Goal: Task Accomplishment & Management: Manage account settings

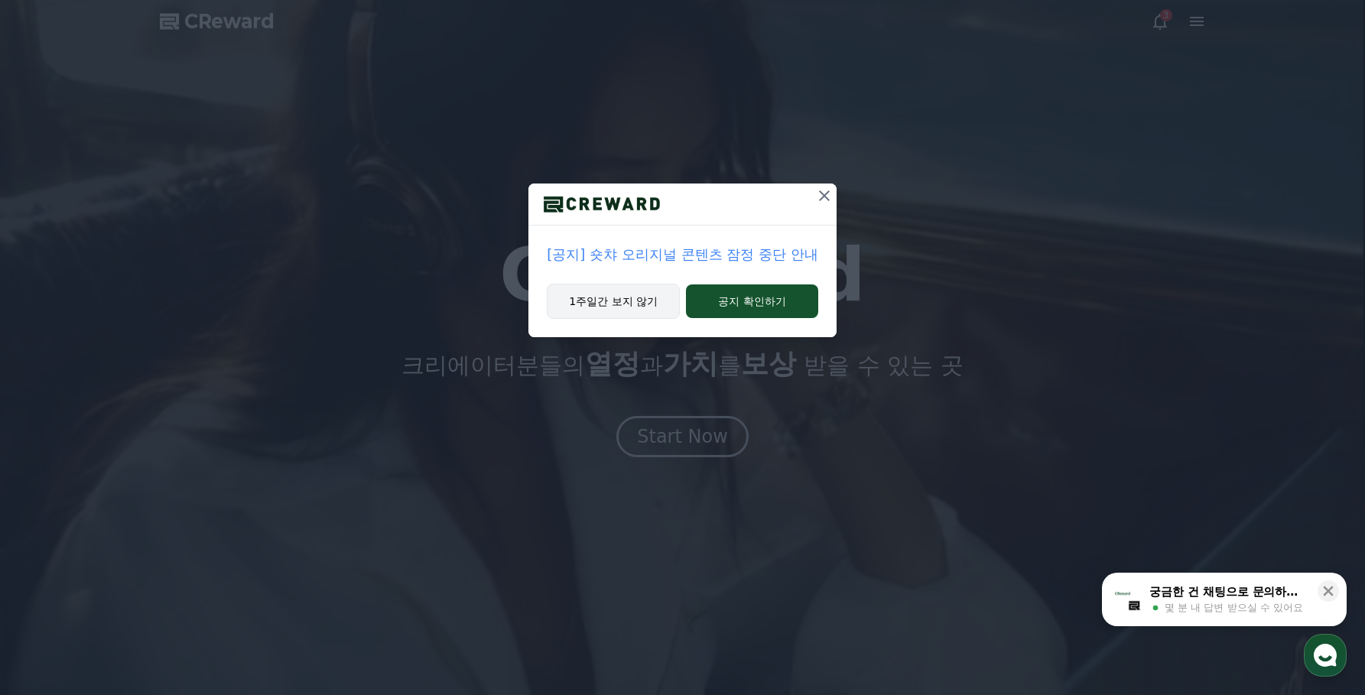
click at [639, 301] on button "1주일간 보지 않기" at bounding box center [613, 301] width 133 height 35
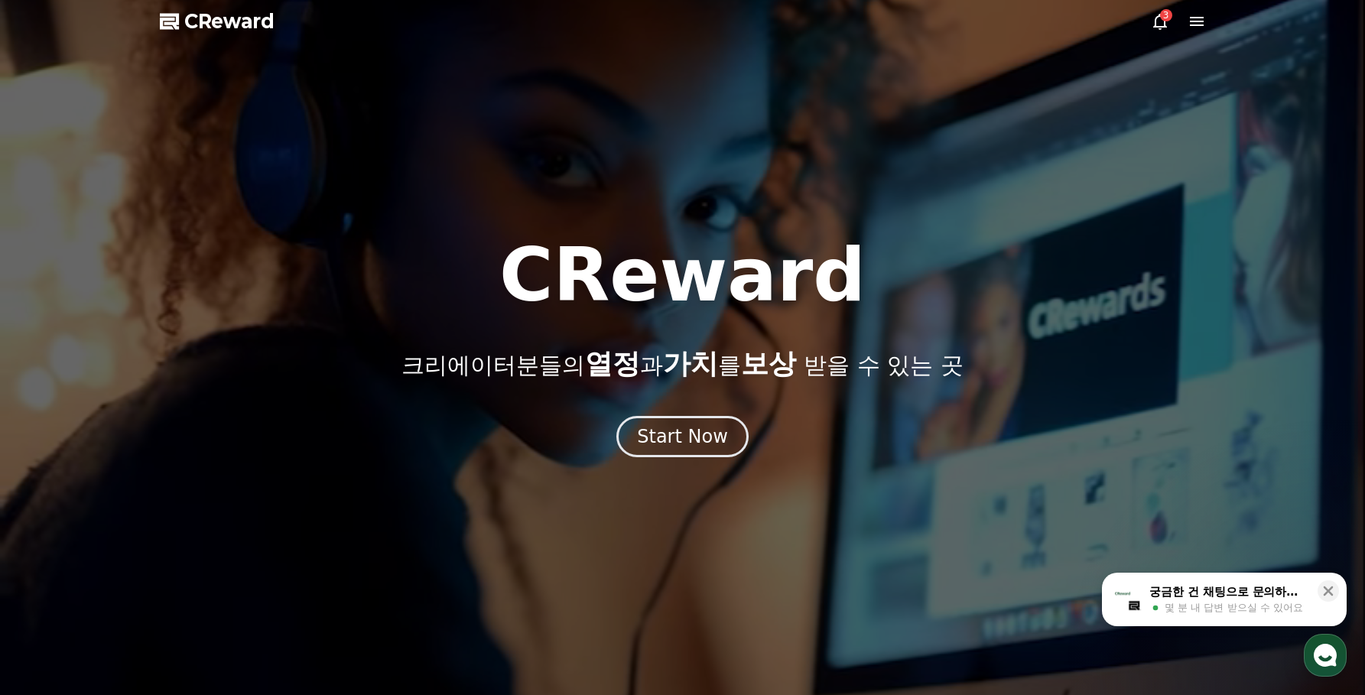
click at [1163, 24] on icon at bounding box center [1160, 21] width 18 height 18
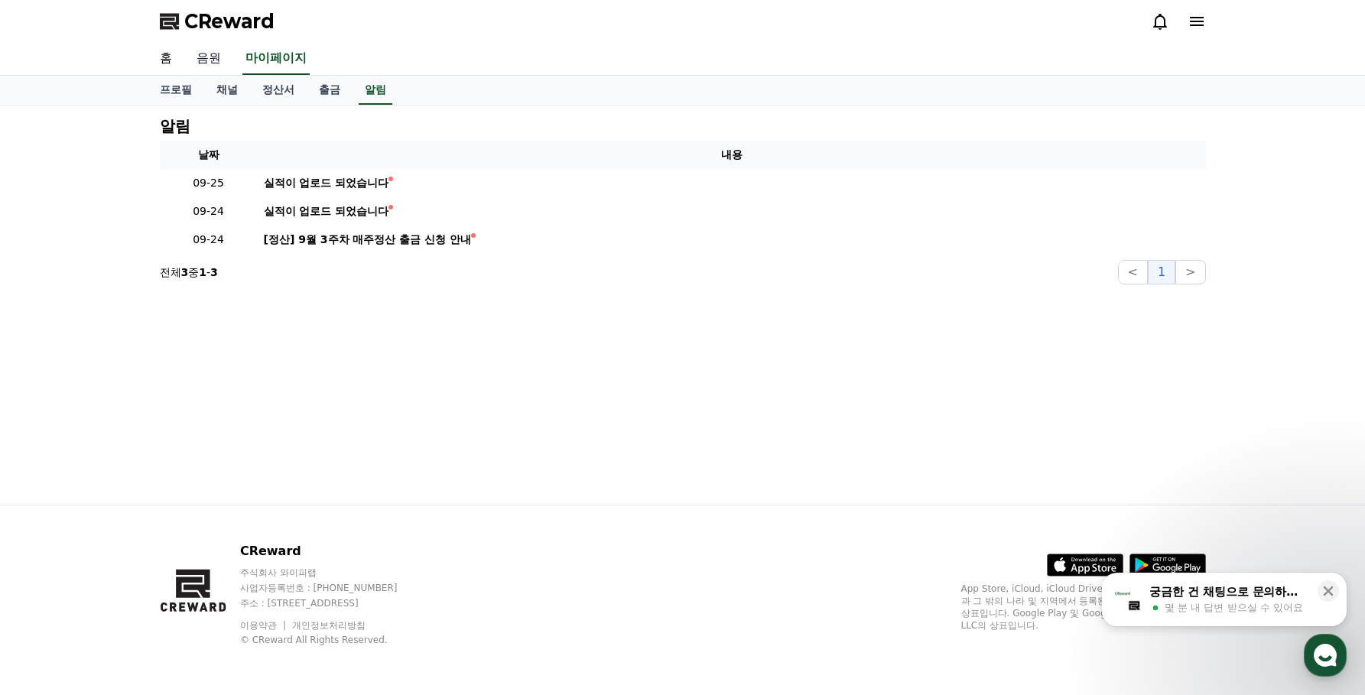
click at [207, 63] on link "음원" at bounding box center [208, 59] width 49 height 32
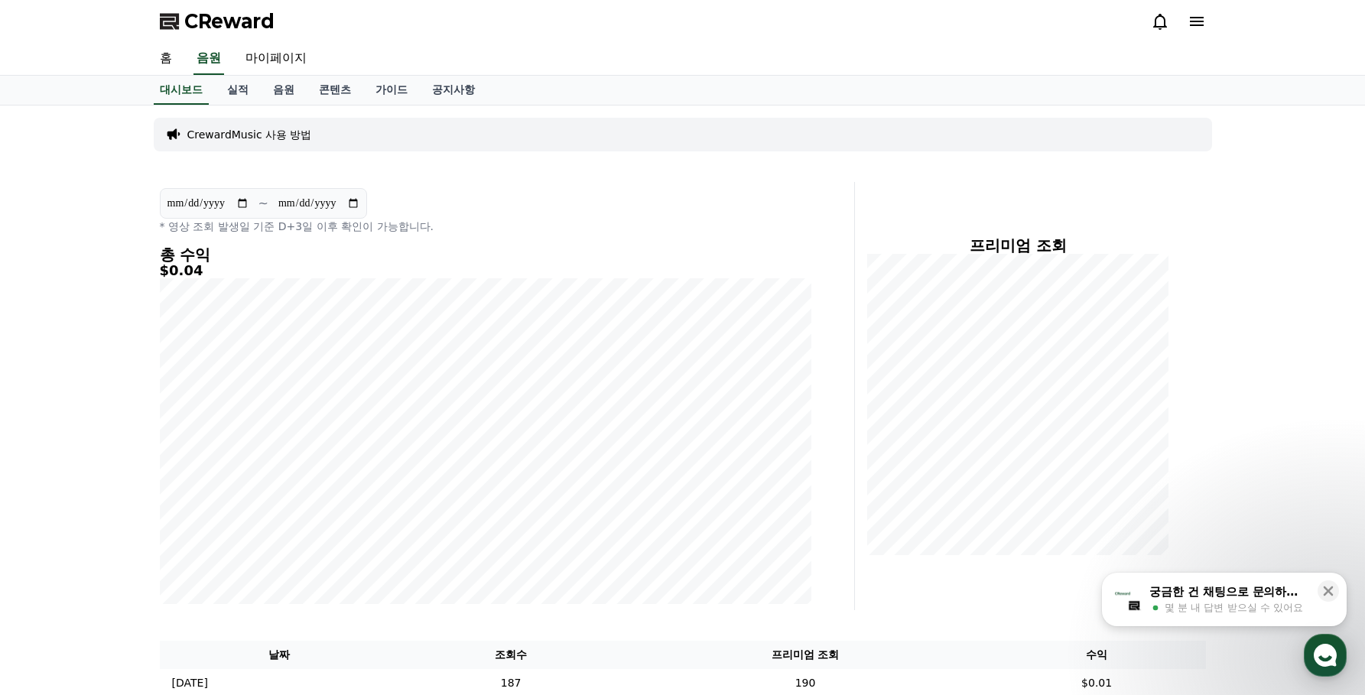
drag, startPoint x: 466, startPoint y: 155, endPoint x: 434, endPoint y: 154, distance: 32.2
click at [466, 155] on div "CrewardMusic 사용 방법" at bounding box center [683, 135] width 1059 height 46
click at [242, 95] on link "실적" at bounding box center [238, 90] width 46 height 29
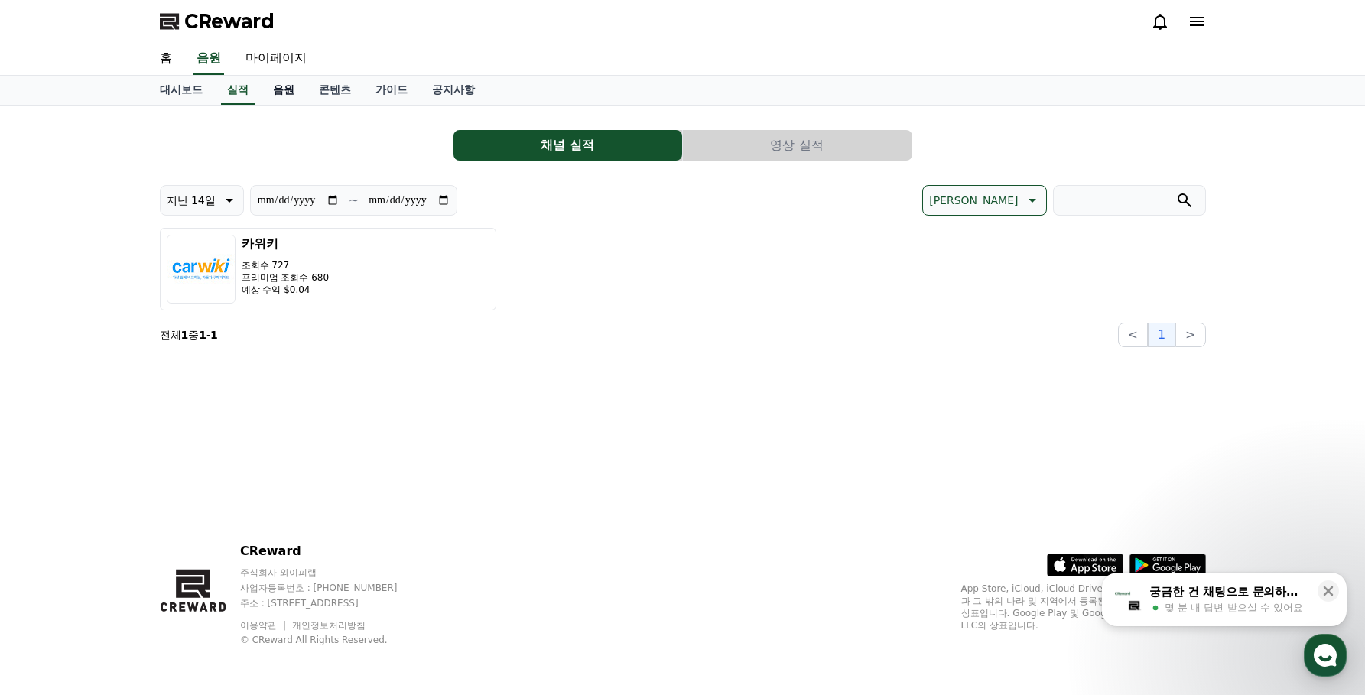
click at [283, 93] on link "음원" at bounding box center [284, 90] width 46 height 29
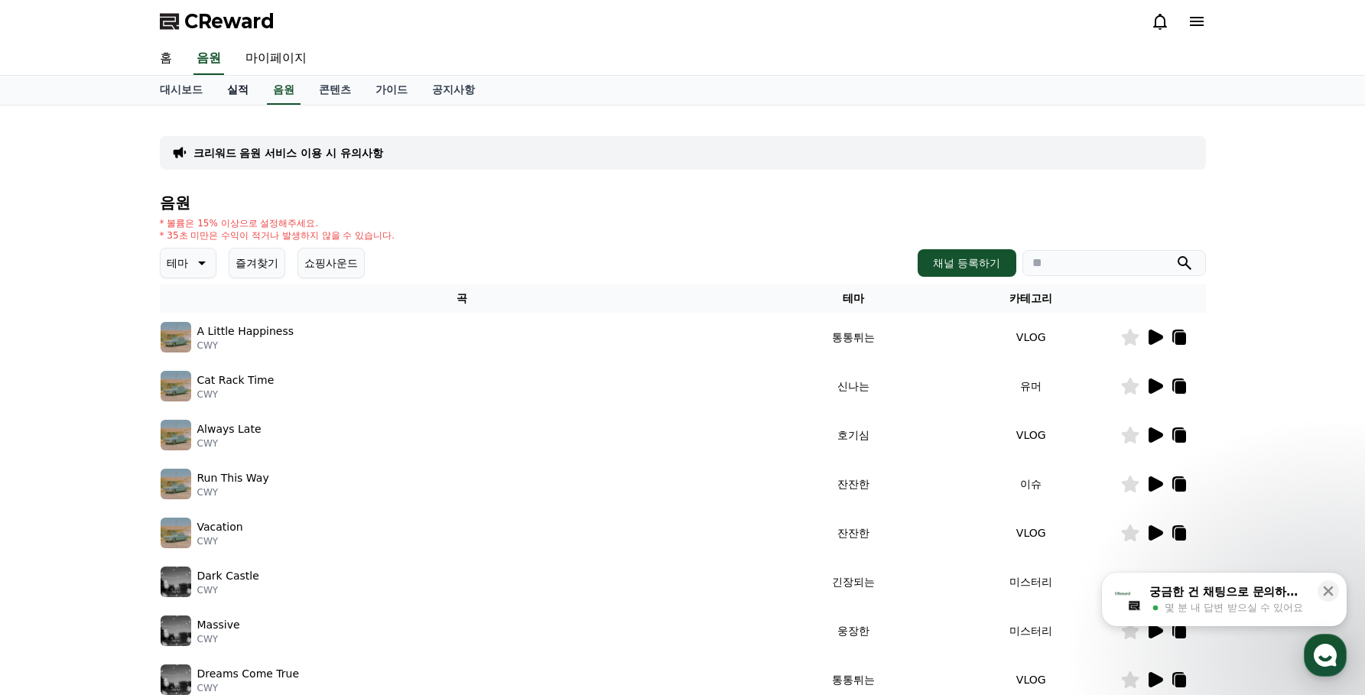
click at [242, 93] on link "실적" at bounding box center [238, 90] width 46 height 29
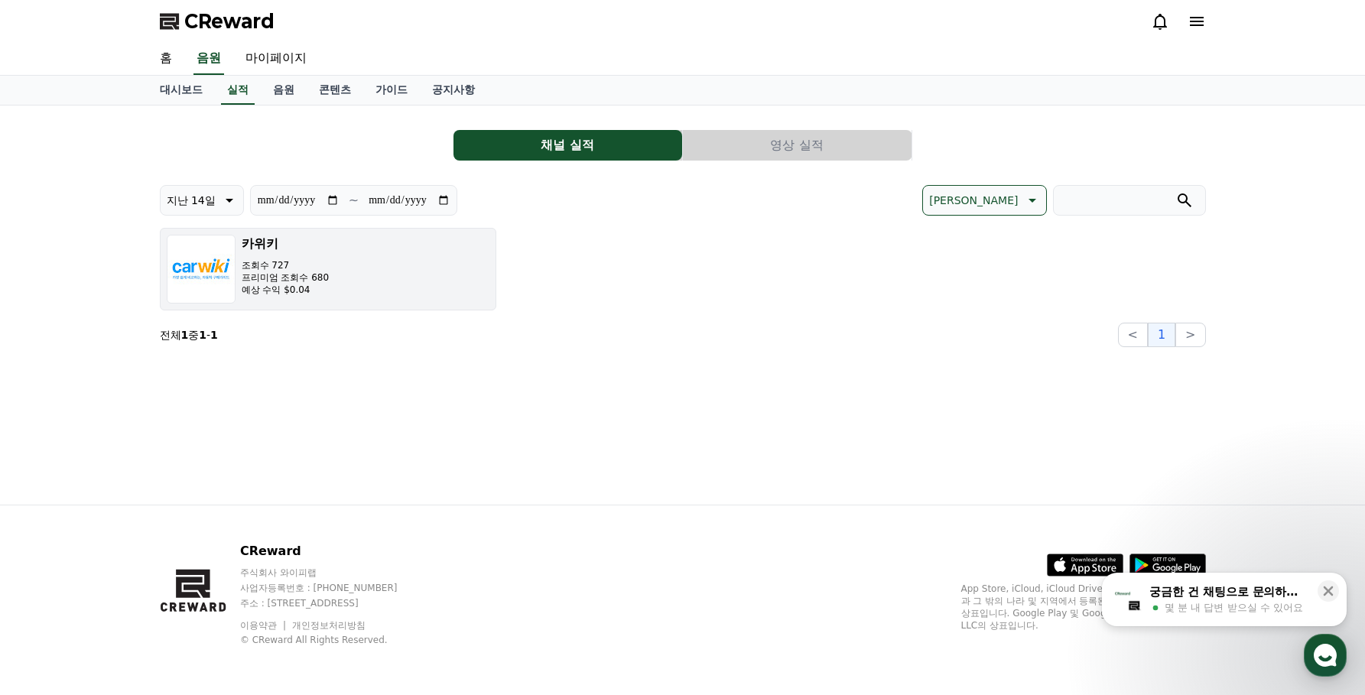
click at [381, 304] on button "카위키 조회수 727 프리미엄 조회수 680 예상 수익 $0.04" at bounding box center [328, 269] width 337 height 83
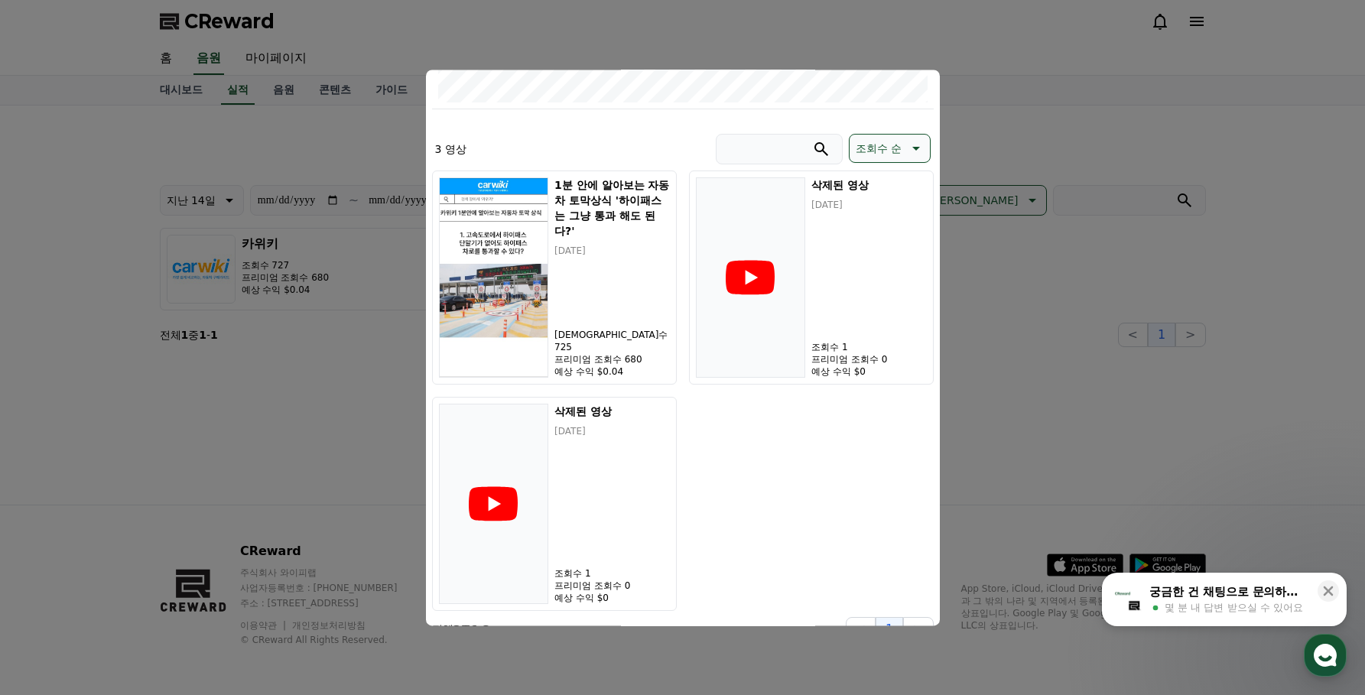
scroll to position [428, 0]
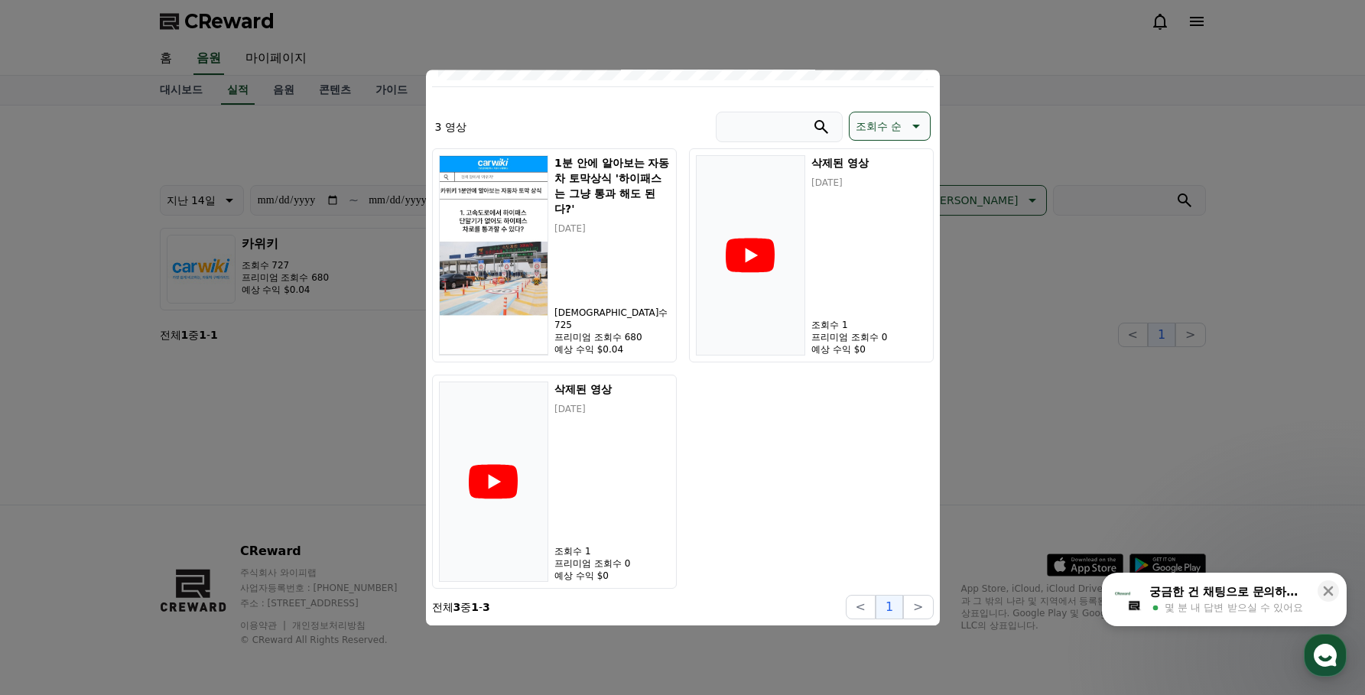
click at [846, 389] on div "1분 안에 알아보는 자동차 토막상식 '하이패스는 그냥 통과 해도 된다?' [DATE] 조회수 725 프리미엄 조회수 680 예상 수익 $0.0…" at bounding box center [683, 368] width 502 height 441
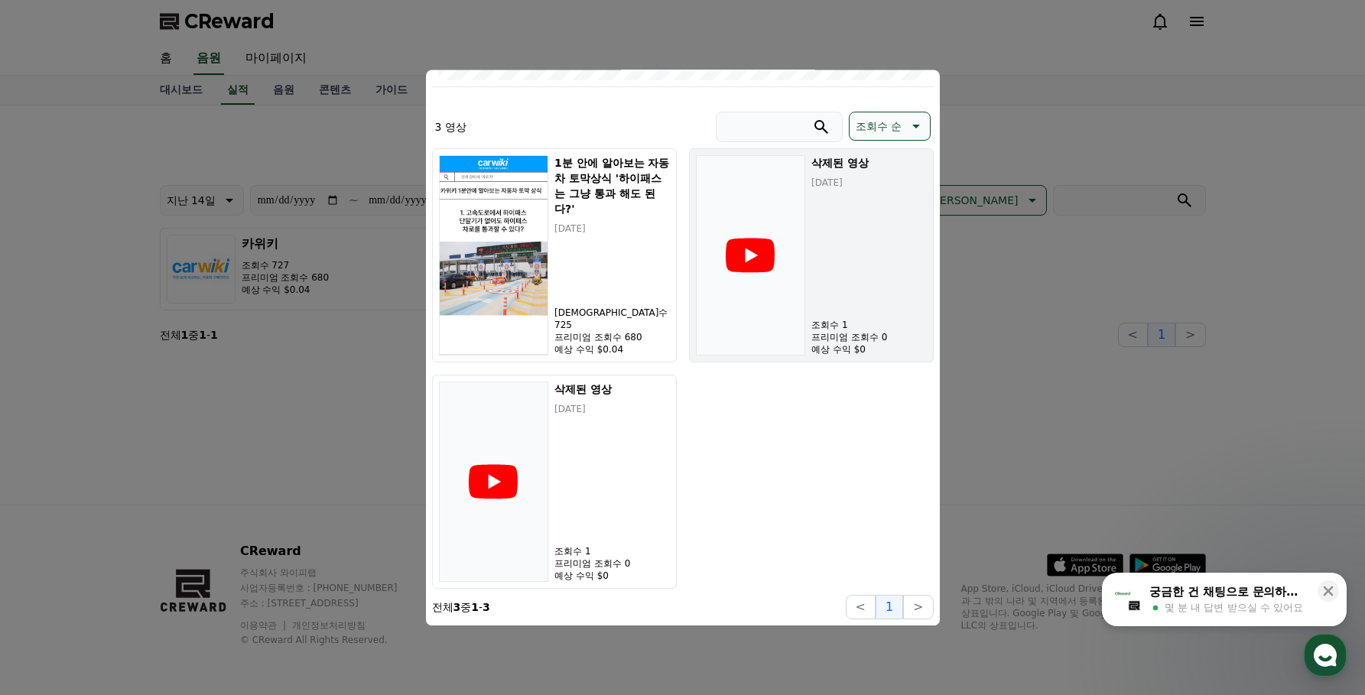
click at [831, 309] on div "삭제된 영상 [DATE] 조회수 1 프리미엄 조회수 0 예상 수익 $0" at bounding box center [869, 255] width 115 height 200
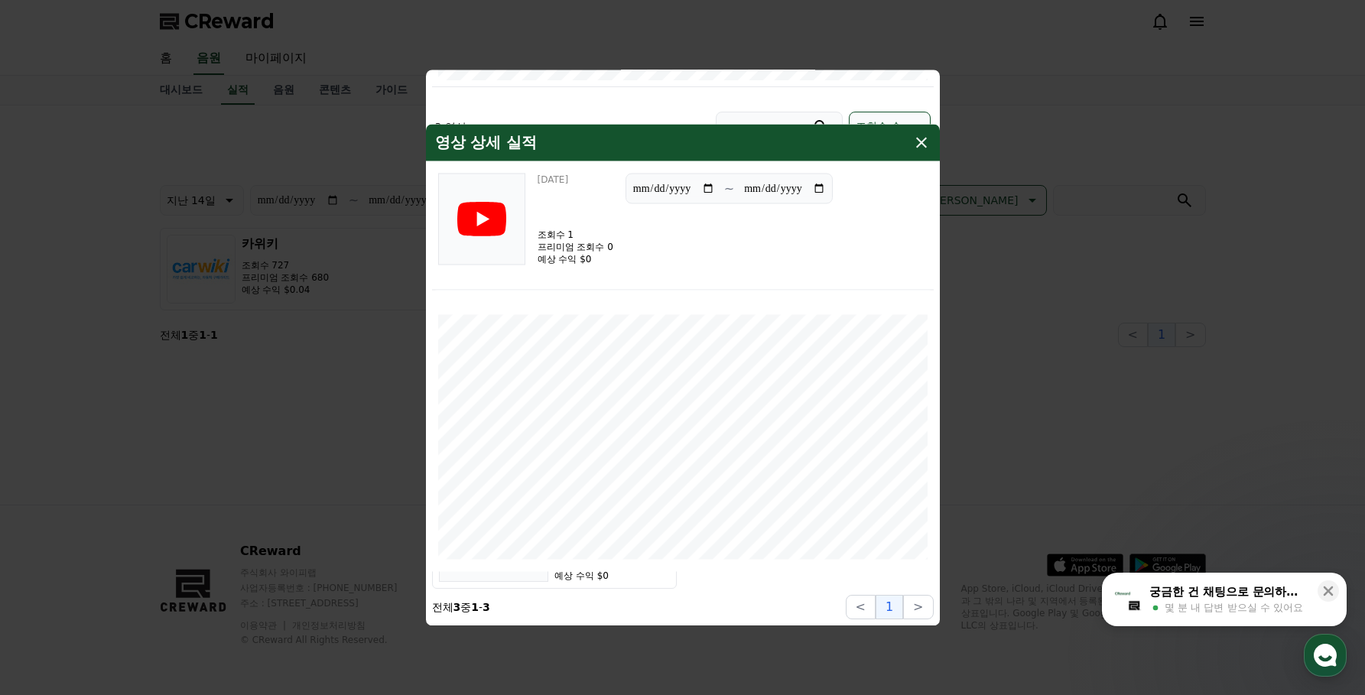
click at [923, 148] on icon "modal" at bounding box center [921, 142] width 18 height 18
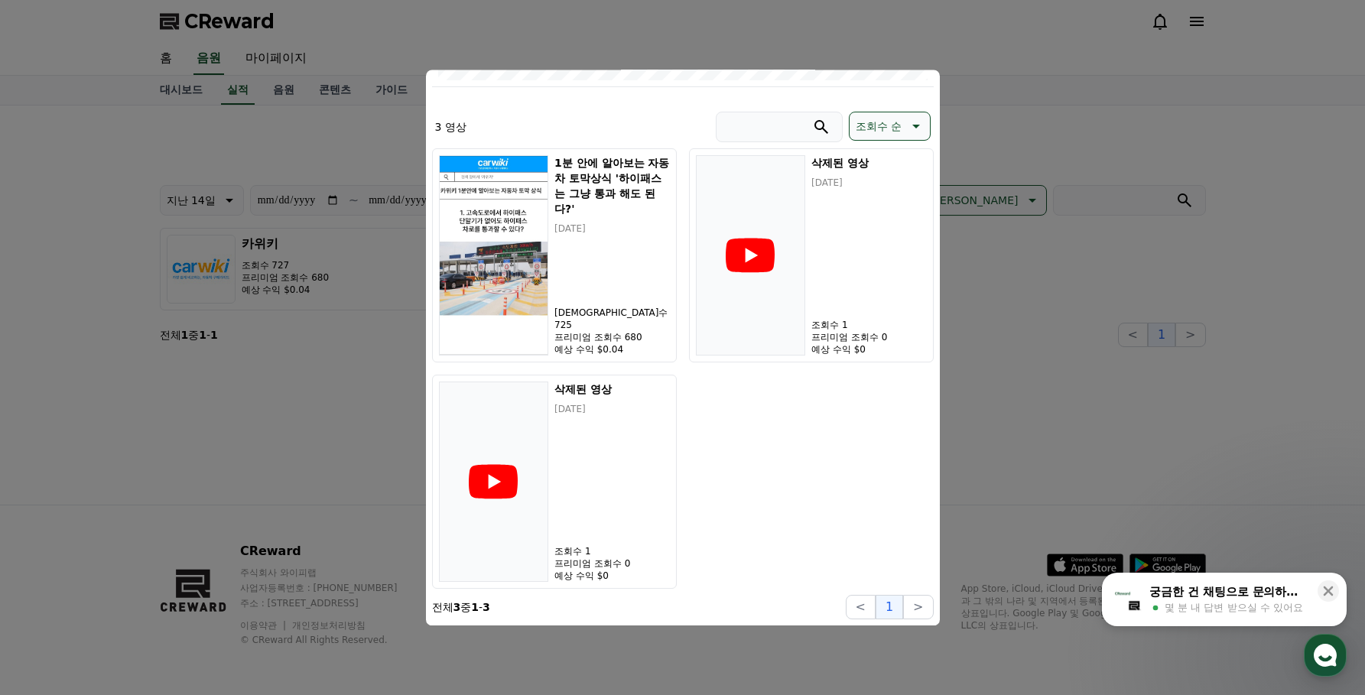
click at [806, 413] on div "1분 안에 알아보는 자동차 토막상식 '하이패스는 그냥 통과 해도 된다?' [DATE] 조회수 725 프리미엄 조회수 680 예상 수익 $0.0…" at bounding box center [683, 368] width 502 height 441
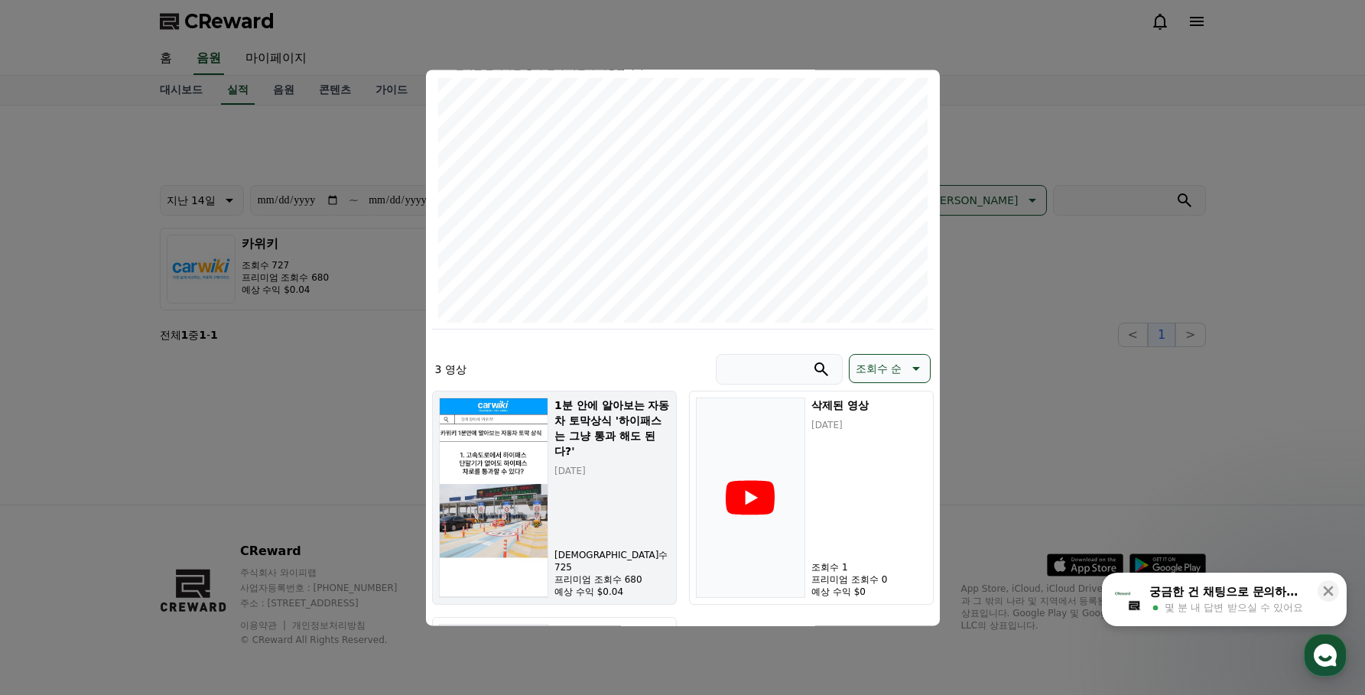
scroll to position [0, 0]
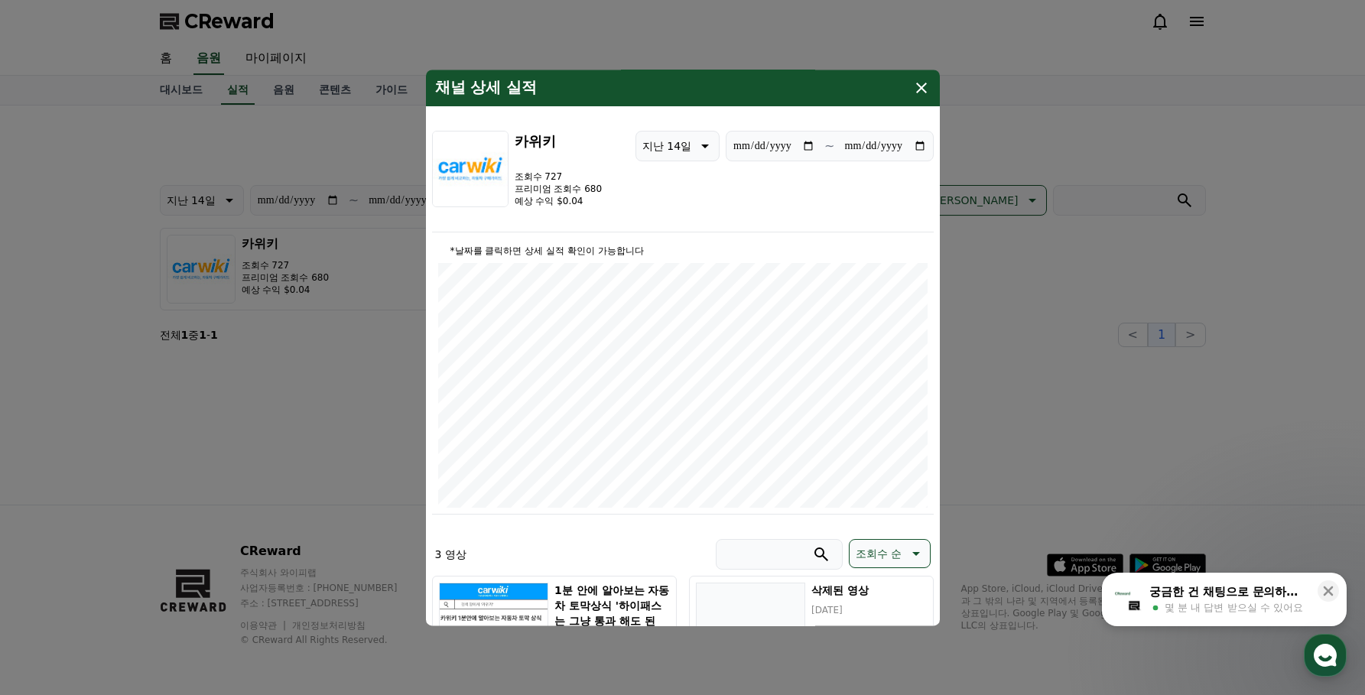
drag, startPoint x: 542, startPoint y: 177, endPoint x: 564, endPoint y: 181, distance: 22.4
click at [560, 179] on p "조회수 727" at bounding box center [559, 177] width 88 height 12
click at [690, 196] on div "**********" at bounding box center [683, 182] width 502 height 102
click at [920, 145] on input "**********" at bounding box center [885, 146] width 83 height 17
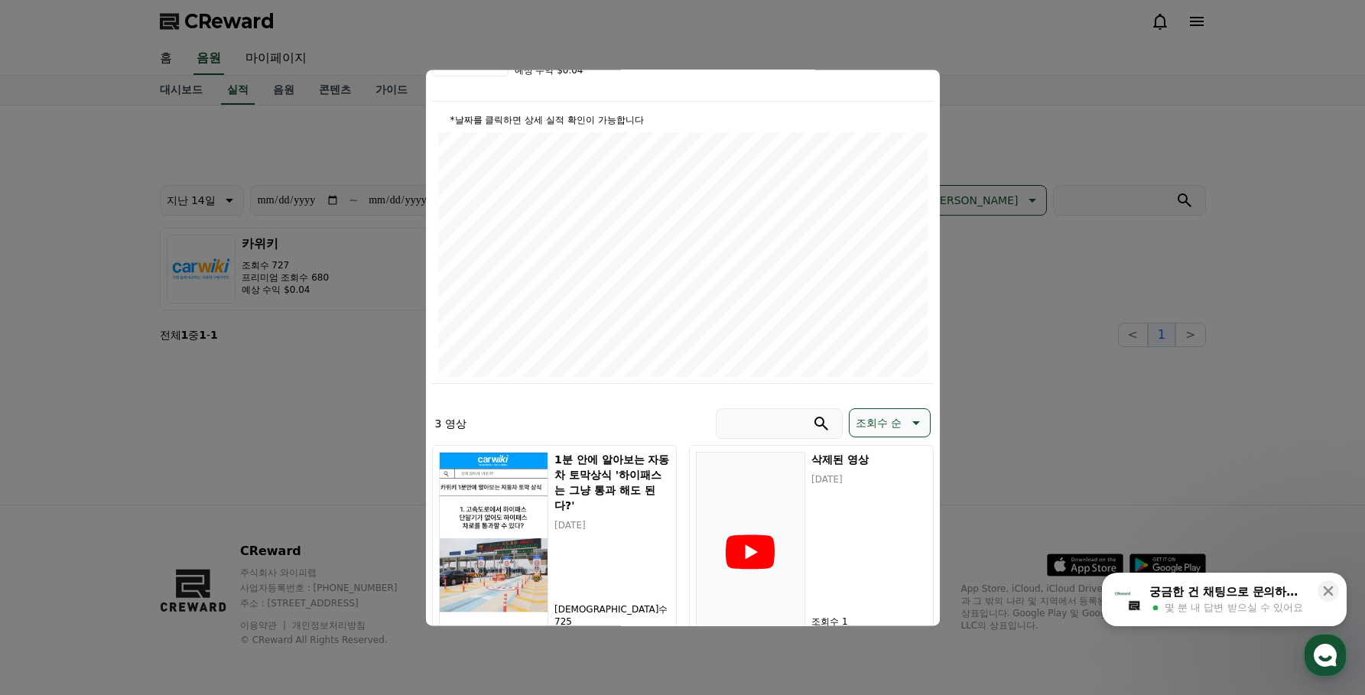
scroll to position [153, 0]
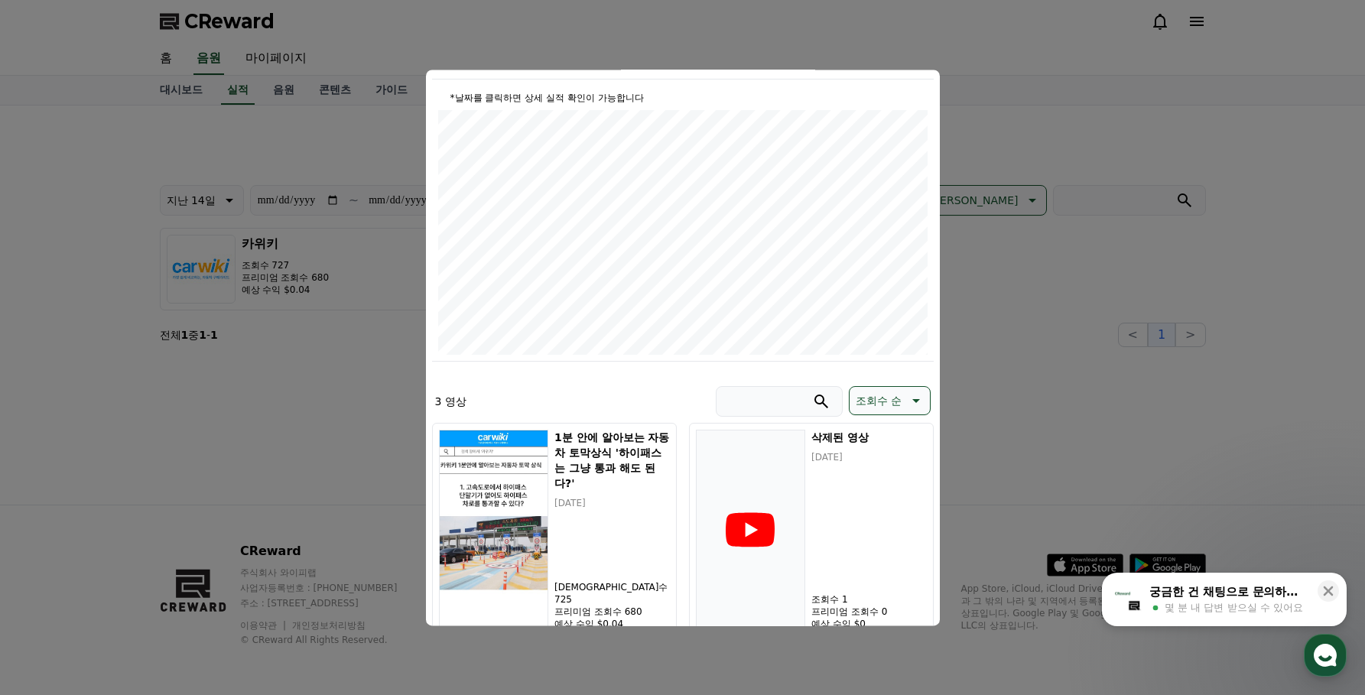
click at [1065, 168] on button "close modal" at bounding box center [682, 347] width 1365 height 695
